Goal: Task Accomplishment & Management: Manage account settings

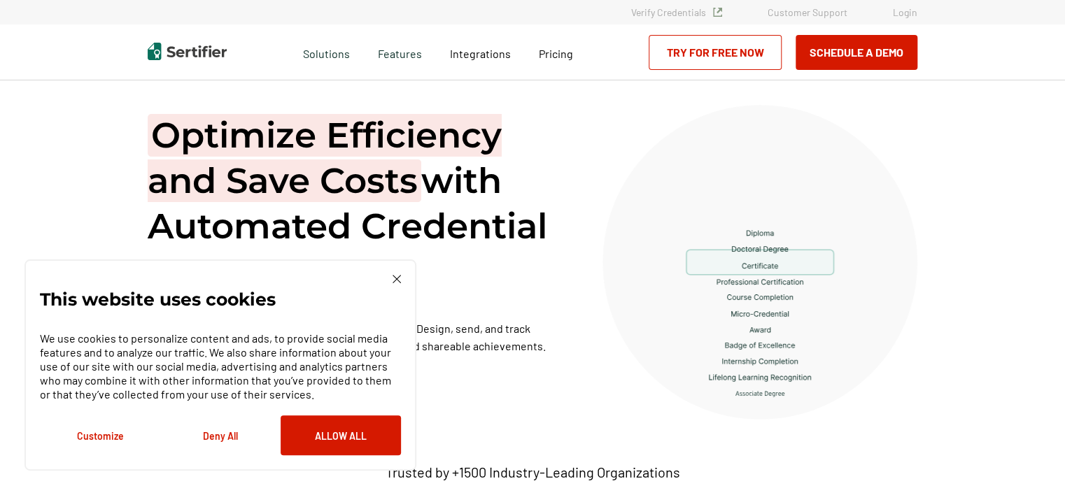
click at [909, 18] on div "Verify Credentials Customer Support Login" at bounding box center [532, 12] width 1065 height 24
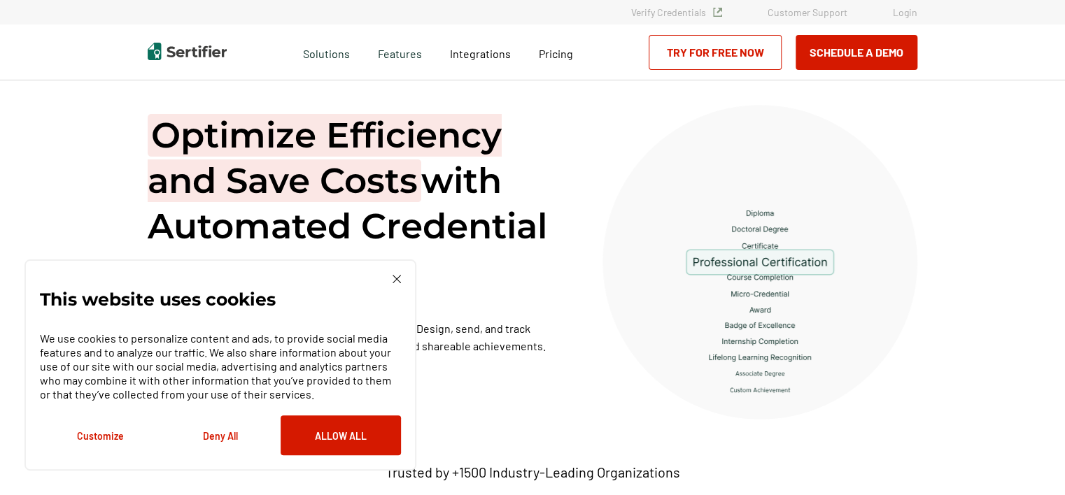
click at [907, 16] on link "Login" at bounding box center [905, 12] width 24 height 12
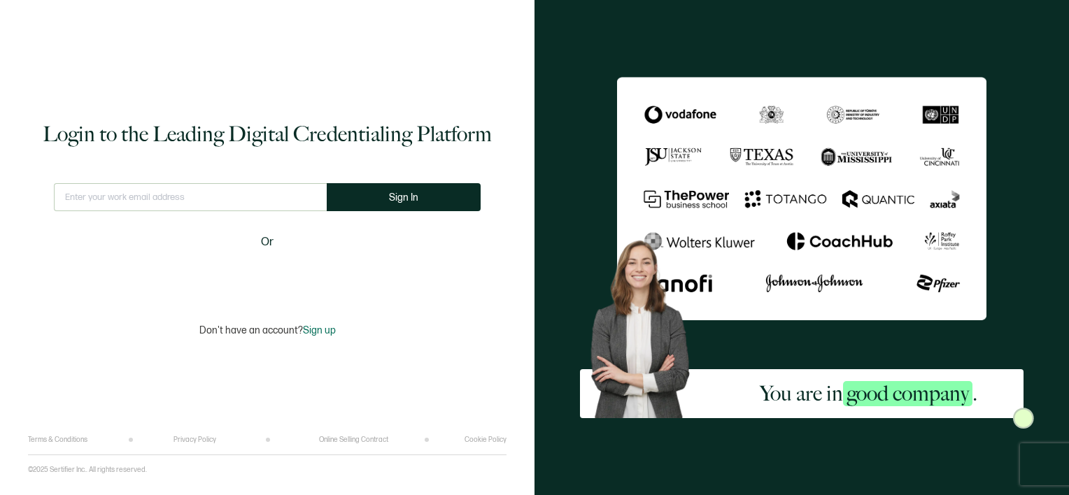
click at [112, 193] on input "text" at bounding box center [190, 197] width 273 height 28
type input "[EMAIL_ADDRESS][DOMAIN_NAME]"
click at [389, 206] on button "Sign In" at bounding box center [409, 197] width 154 height 28
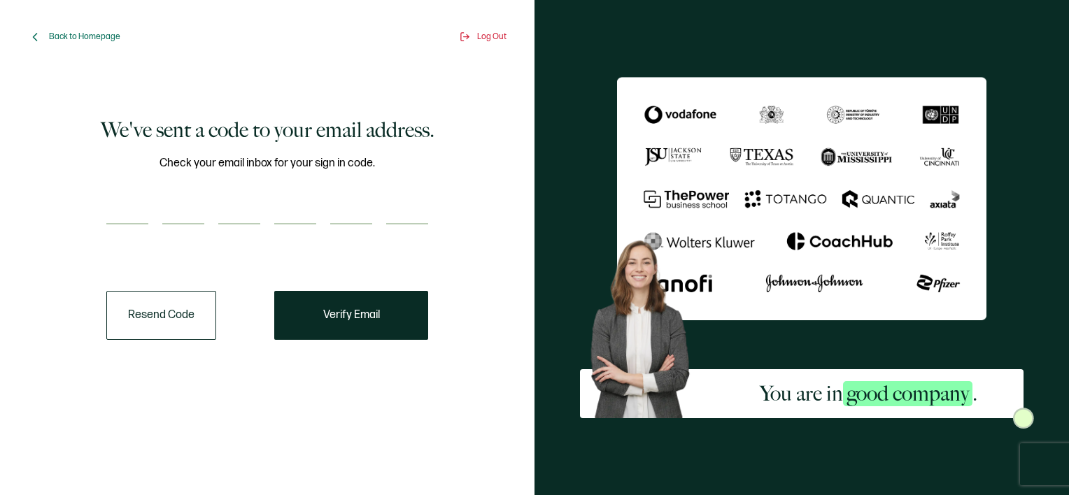
click at [129, 205] on input "number" at bounding box center [127, 211] width 42 height 28
paste input "3"
type input "3"
type input "0"
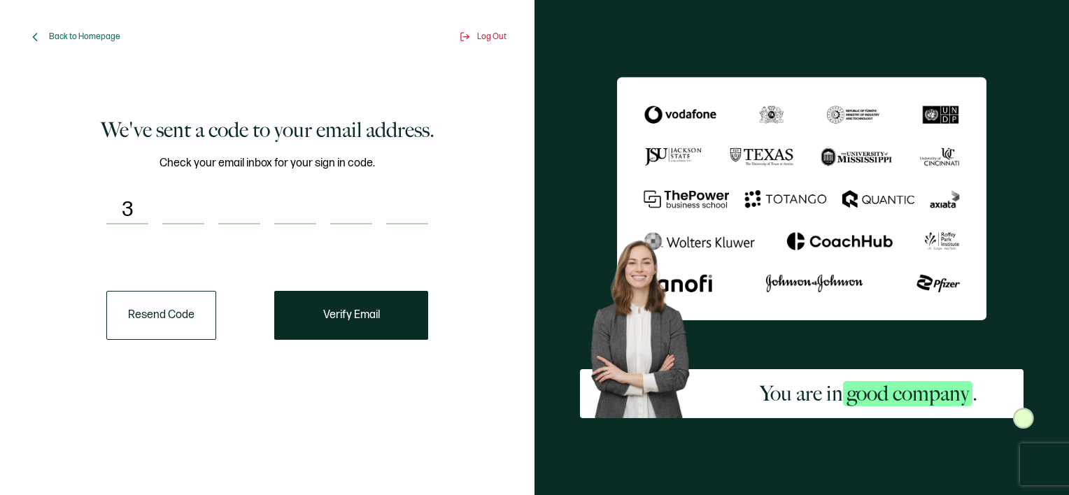
type input "6"
type input "9"
type input "7"
